Goal: Information Seeking & Learning: Learn about a topic

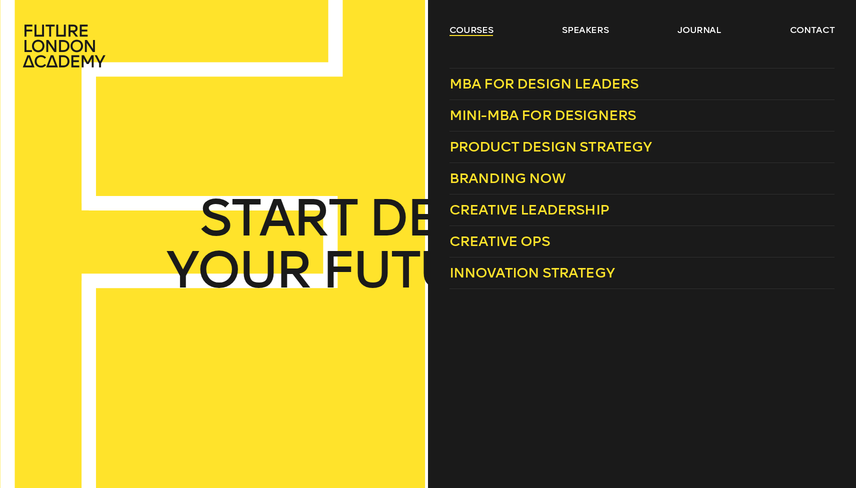
click at [482, 29] on link "courses" at bounding box center [472, 30] width 44 height 12
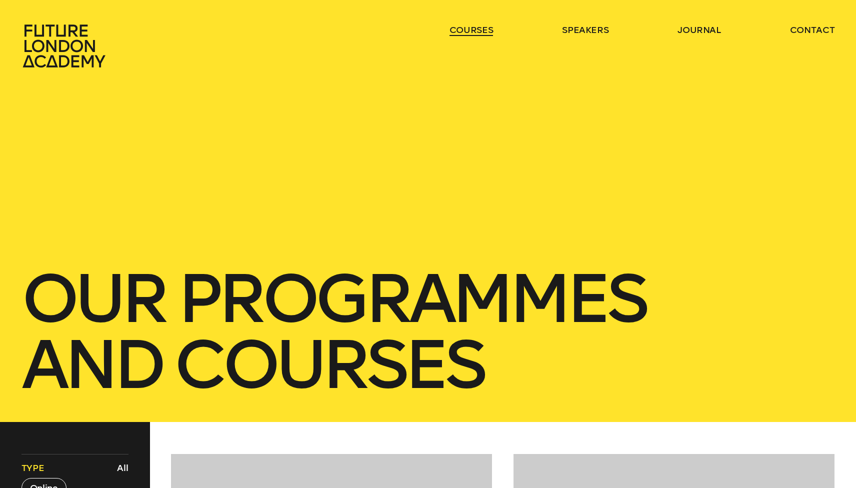
click at [482, 29] on link "courses" at bounding box center [472, 30] width 44 height 12
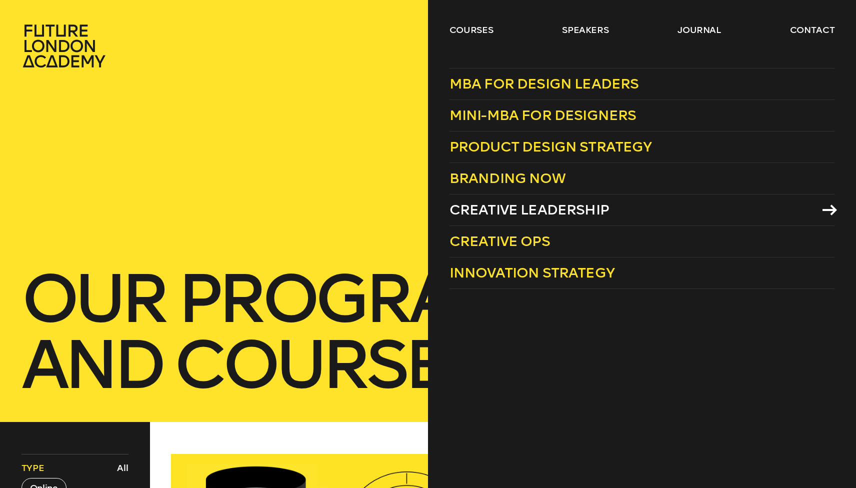
click at [541, 206] on span "Creative Leadership" at bounding box center [530, 210] width 160 height 17
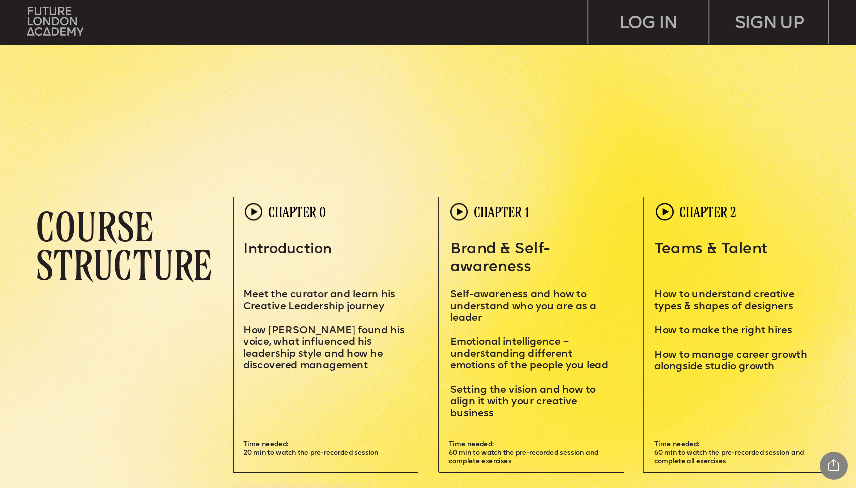
scroll to position [2657, 0]
